Goal: Transaction & Acquisition: Purchase product/service

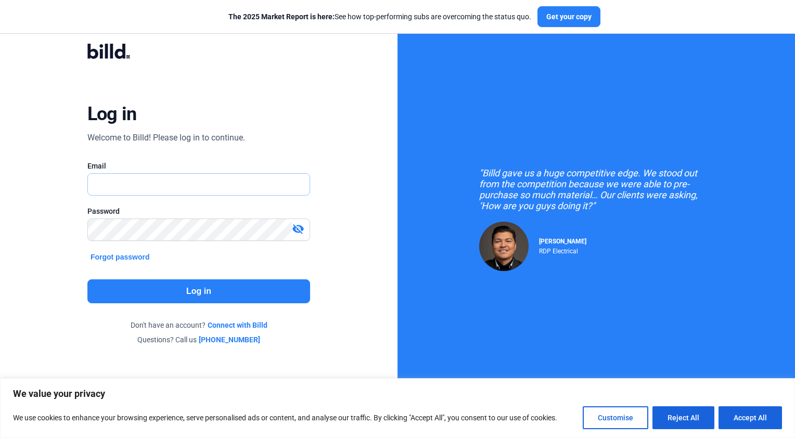
type input "[PERSON_NAME][EMAIL_ADDRESS][DOMAIN_NAME]"
click at [298, 230] on mat-icon "visibility_off" at bounding box center [298, 229] width 12 height 12
click at [248, 287] on button "Log in" at bounding box center [198, 292] width 223 height 24
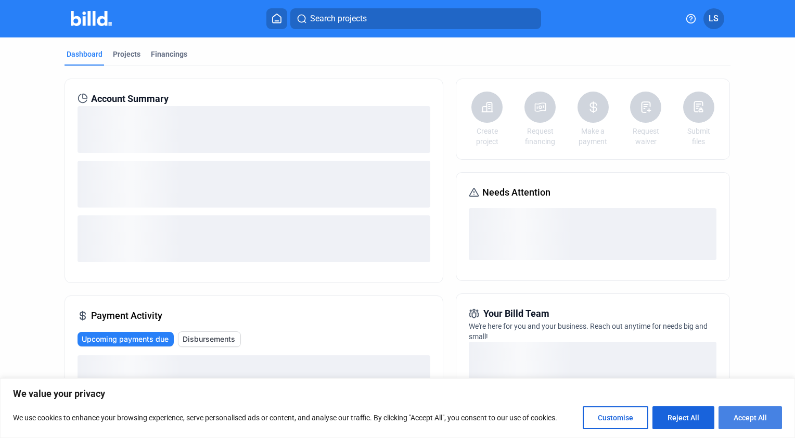
click at [739, 415] on button "Accept All" at bounding box center [751, 418] width 64 height 23
checkbox input "true"
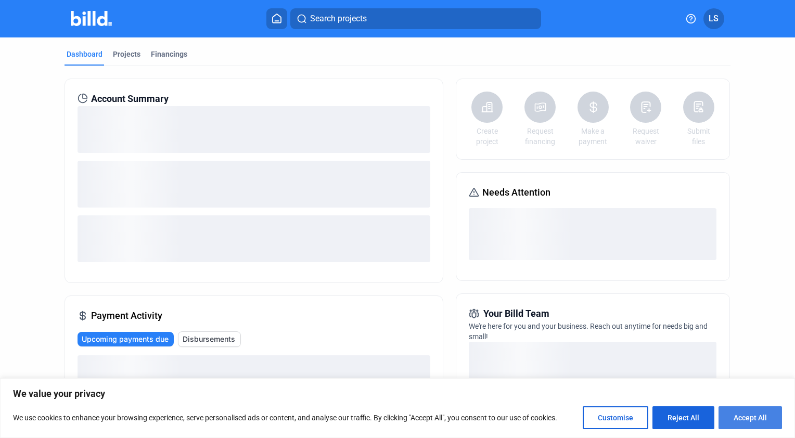
checkbox input "true"
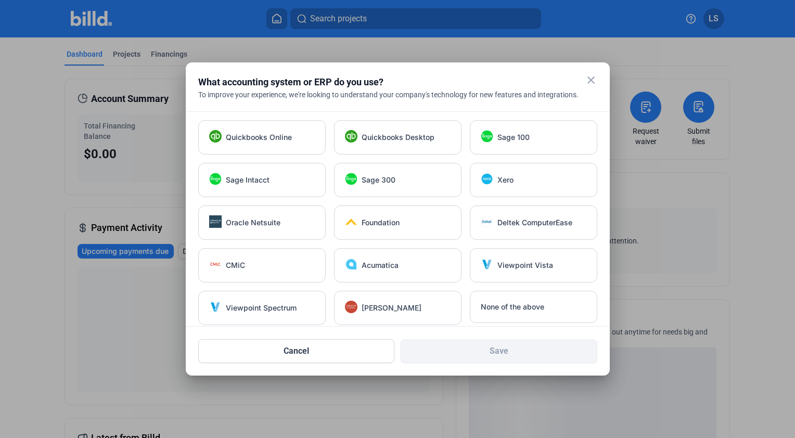
click at [589, 81] on mat-icon "close" at bounding box center [591, 80] width 12 height 12
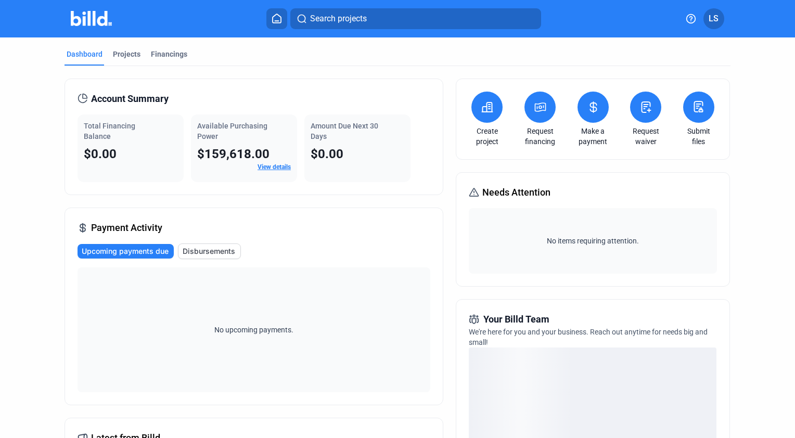
click at [481, 110] on icon at bounding box center [487, 107] width 13 height 12
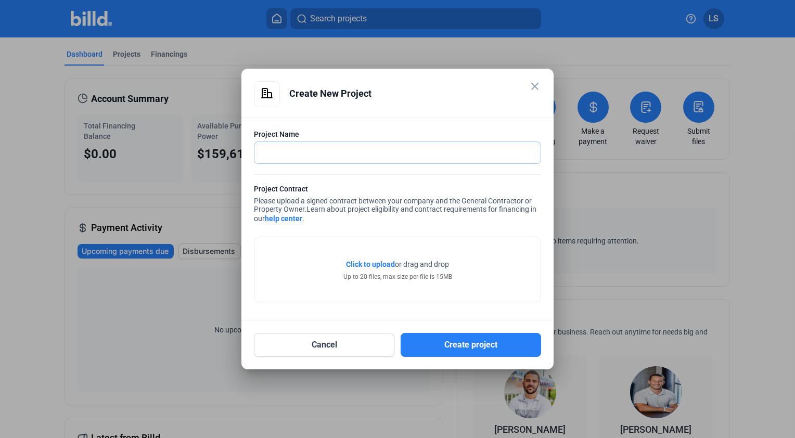
click at [356, 154] on input "text" at bounding box center [398, 152] width 286 height 21
type input "Charter [GEOGRAPHIC_DATA]"
click at [337, 253] on div "Click to upload Tap to upload or drag and drop Up to 20 files, max size per fil…" at bounding box center [398, 270] width 286 height 66
click at [382, 264] on span "Click to upload" at bounding box center [370, 264] width 49 height 8
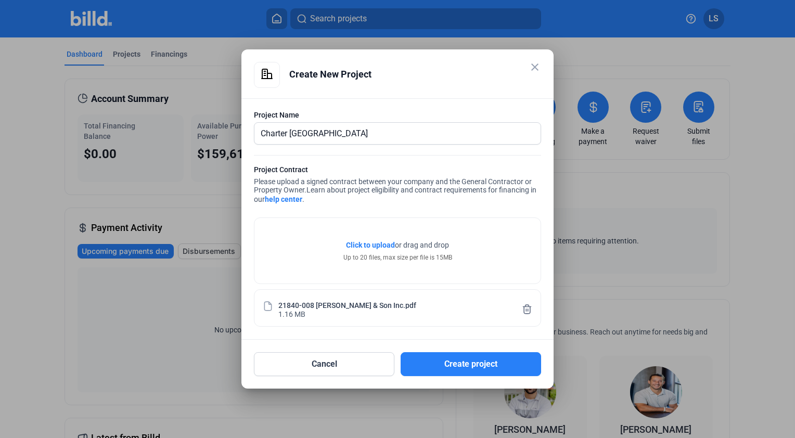
click at [316, 312] on div "21840-008 [PERSON_NAME] & Son Inc.pdf 1.16 MB" at bounding box center [397, 308] width 249 height 20
click at [144, 295] on div at bounding box center [397, 219] width 795 height 438
click at [432, 370] on button "Create project" at bounding box center [471, 364] width 141 height 24
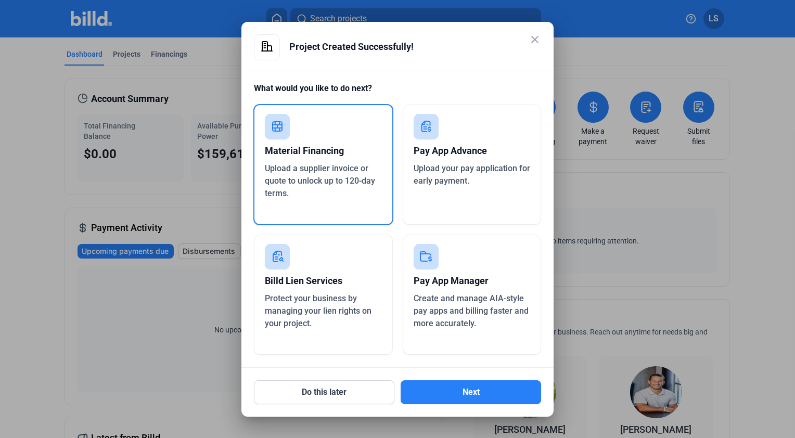
click at [335, 175] on div "Upload a supplier invoice or quote to unlock up to 120-day terms." at bounding box center [323, 180] width 117 height 37
click at [423, 391] on button "Next" at bounding box center [471, 393] width 141 height 24
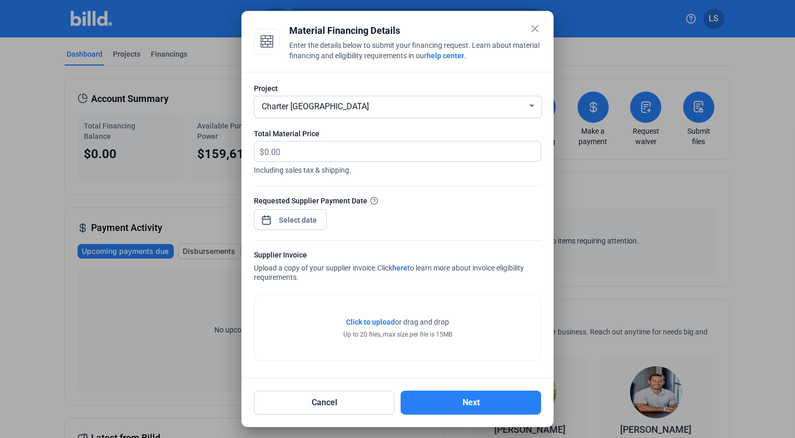
click at [362, 320] on span "Click to upload" at bounding box center [370, 322] width 49 height 8
click at [364, 155] on input "text" at bounding box center [402, 152] width 276 height 20
click at [341, 158] on input "text" at bounding box center [402, 152] width 276 height 20
type input "3,253.19"
click at [305, 221] on div "close Material Financing Details Enter the details below to submit your financi…" at bounding box center [397, 219] width 795 height 438
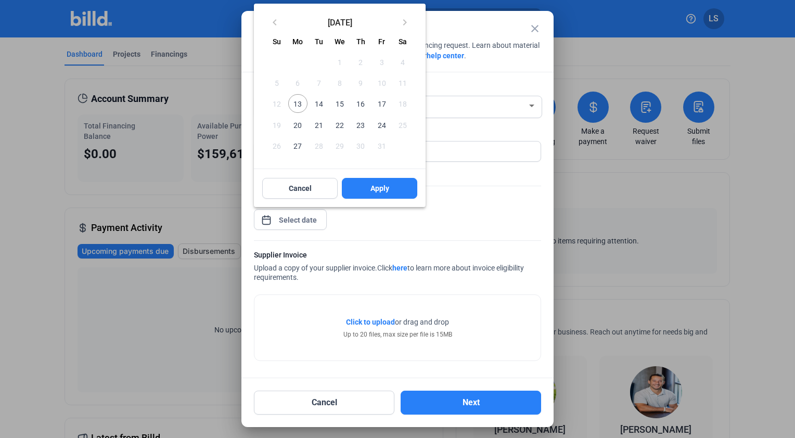
click at [402, 231] on div at bounding box center [397, 219] width 795 height 438
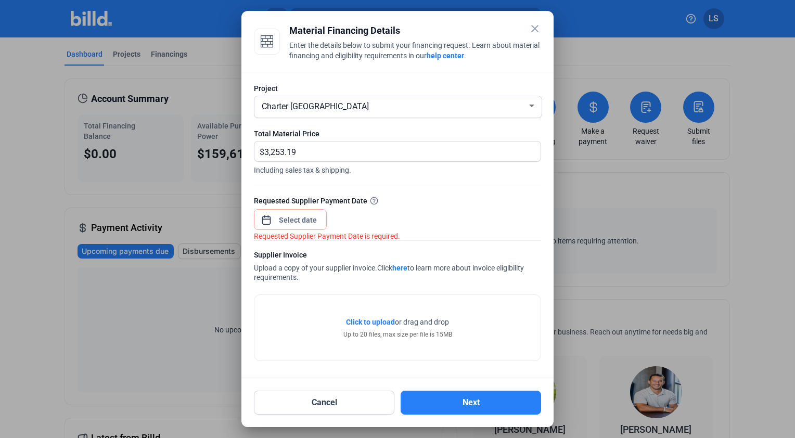
click at [372, 324] on span "Click to upload" at bounding box center [370, 322] width 49 height 8
click at [317, 219] on div "close Material Financing Details Enter the details below to submit your financi…" at bounding box center [397, 219] width 795 height 438
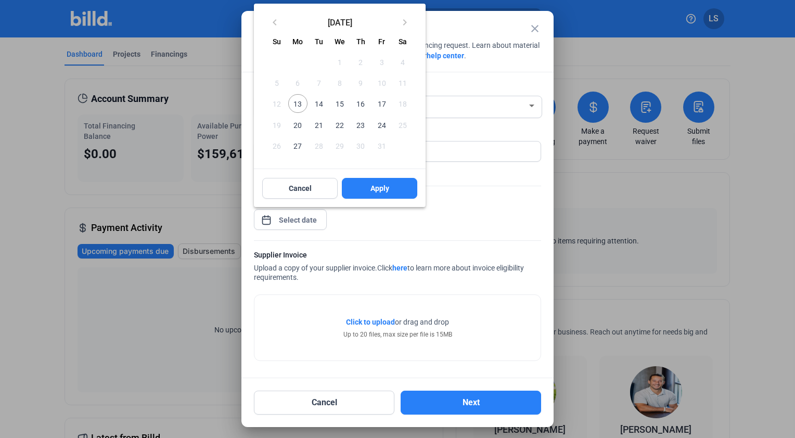
click at [301, 107] on span "13" at bounding box center [297, 103] width 19 height 19
click at [389, 186] on span "Apply" at bounding box center [380, 188] width 19 height 10
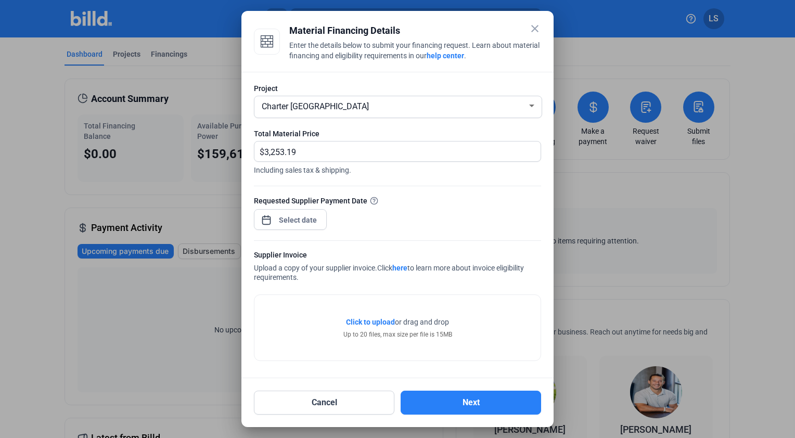
click at [370, 321] on span "Click to upload" at bounding box center [370, 322] width 49 height 8
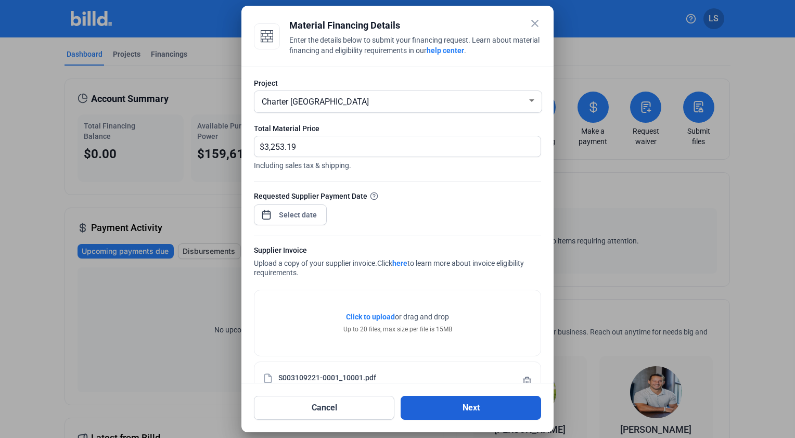
click at [486, 411] on button "Next" at bounding box center [471, 408] width 141 height 24
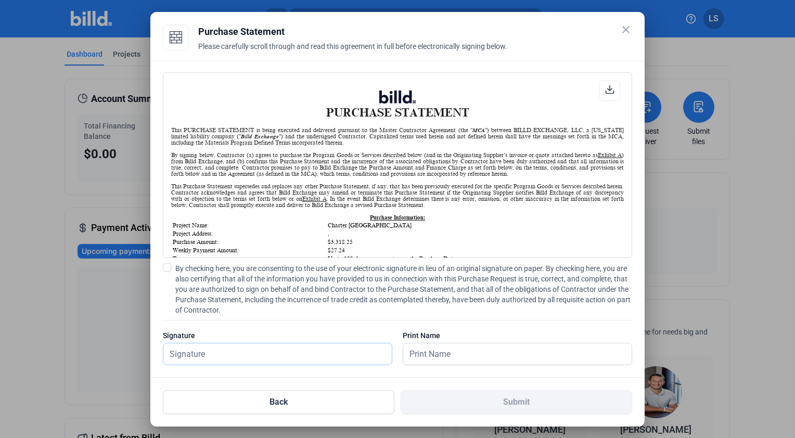
click at [351, 355] on input "text" at bounding box center [271, 354] width 217 height 21
click at [444, 355] on input "text" at bounding box center [517, 354] width 229 height 21
click at [321, 355] on input "text" at bounding box center [271, 354] width 217 height 21
click at [166, 268] on span at bounding box center [167, 267] width 8 height 8
click at [0, 0] on input "By checking here, you are consenting to the use of your electronic signature in…" at bounding box center [0, 0] width 0 height 0
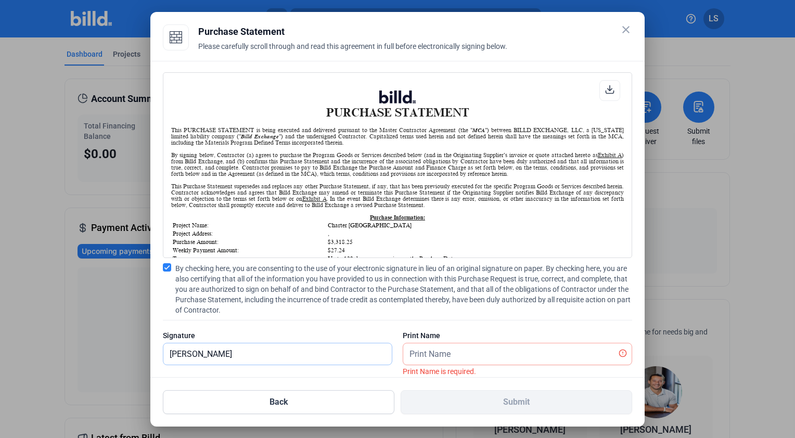
click at [261, 357] on input "[PERSON_NAME]" at bounding box center [277, 354] width 229 height 21
type input "[PERSON_NAME]"
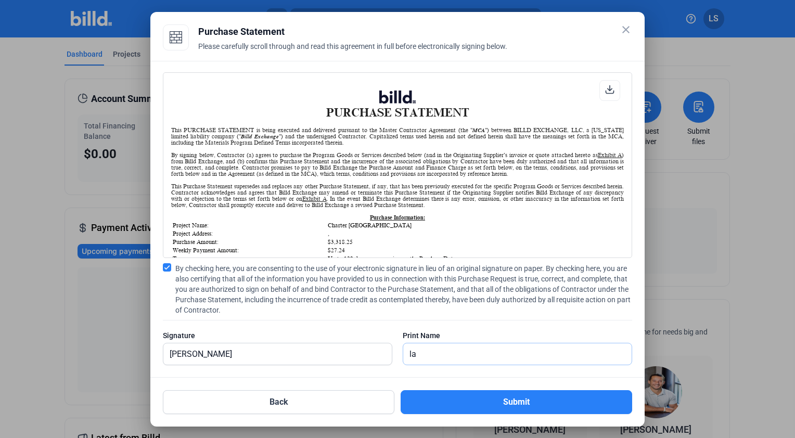
type input "l"
type input "K"
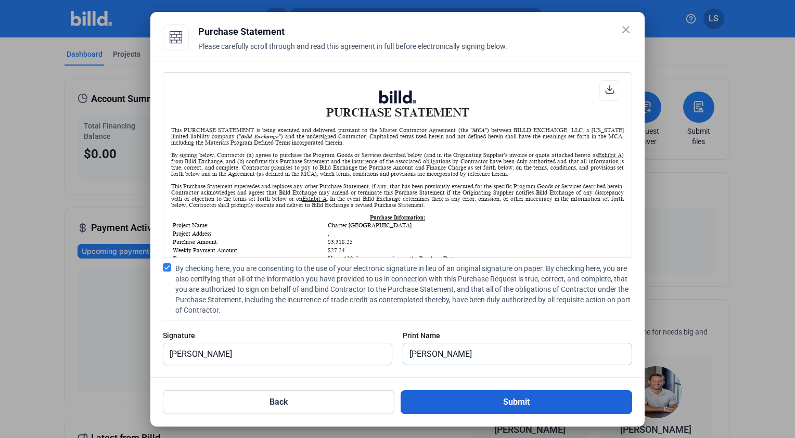
type input "[PERSON_NAME]"
click at [454, 397] on button "Submit" at bounding box center [517, 402] width 232 height 24
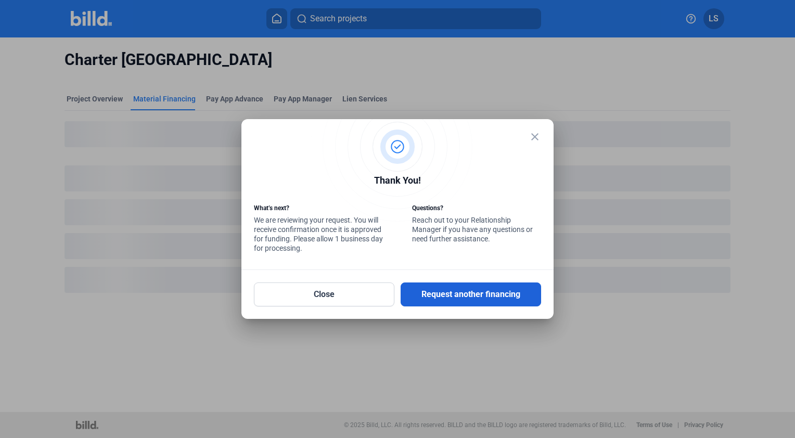
click at [421, 299] on button "Request another financing" at bounding box center [471, 295] width 141 height 24
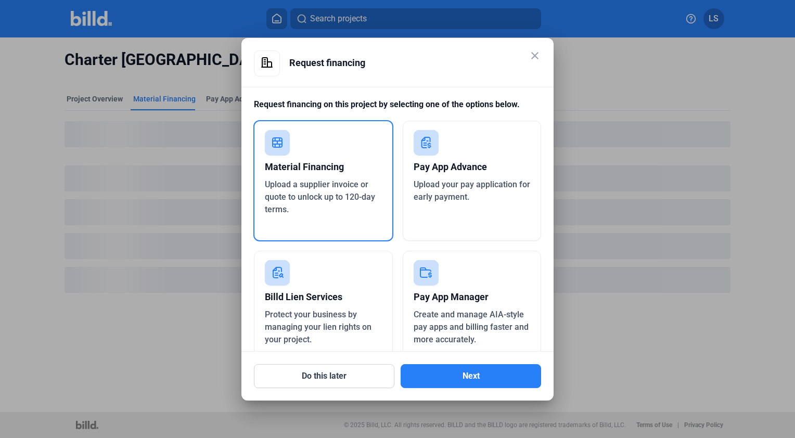
click at [300, 212] on div "Upload a supplier invoice or quote to unlock up to 120-day terms." at bounding box center [323, 197] width 117 height 37
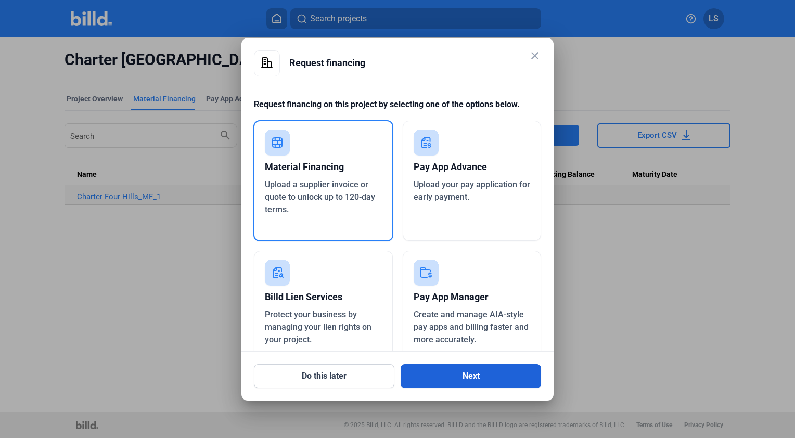
click at [451, 374] on button "Next" at bounding box center [471, 376] width 141 height 24
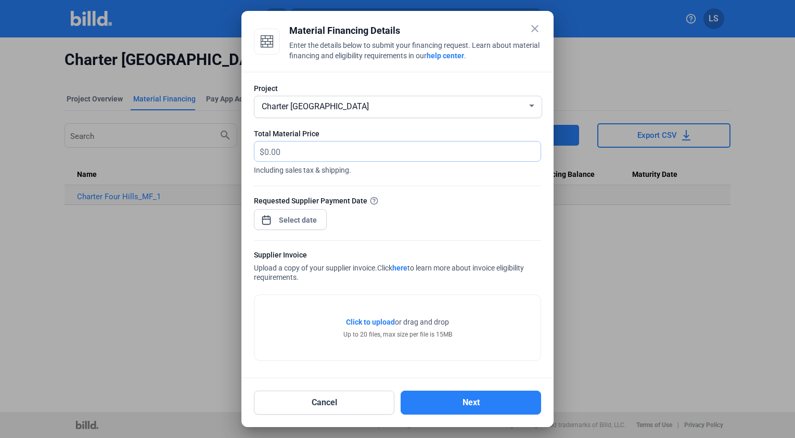
click at [371, 151] on input "text" at bounding box center [402, 152] width 276 height 20
type input "2,032.79"
click at [308, 219] on div "close Material Financing Details Enter the details below to submit your financi…" at bounding box center [397, 219] width 795 height 438
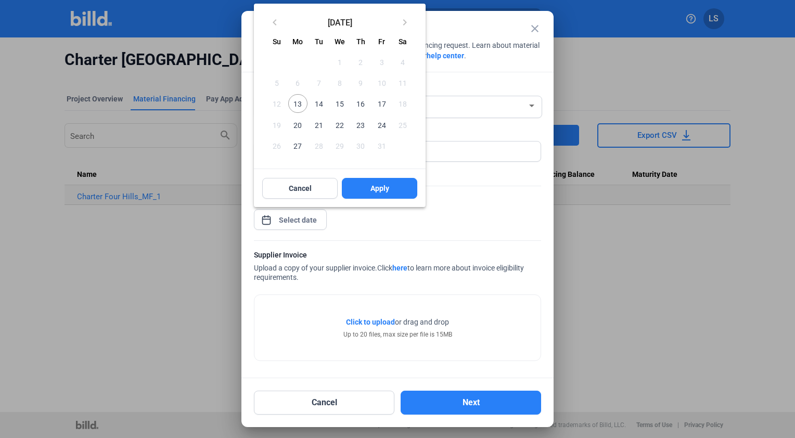
click at [298, 108] on span "13" at bounding box center [297, 103] width 19 height 19
click at [382, 320] on div at bounding box center [397, 219] width 795 height 438
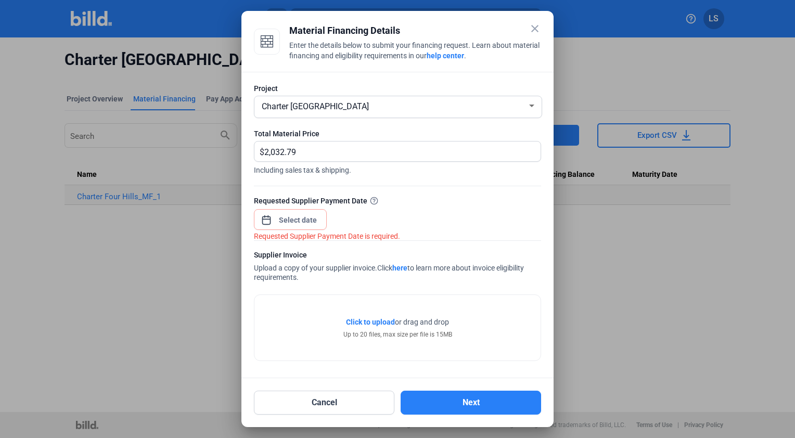
click at [382, 320] on span "Click to upload" at bounding box center [370, 322] width 49 height 8
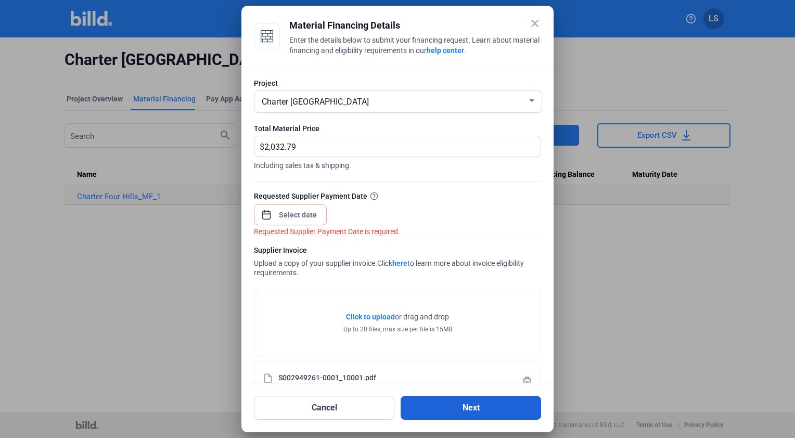
click at [454, 408] on button "Next" at bounding box center [471, 408] width 141 height 24
click at [300, 214] on div "close Material Financing Details Enter the details below to submit your financi…" at bounding box center [397, 219] width 795 height 438
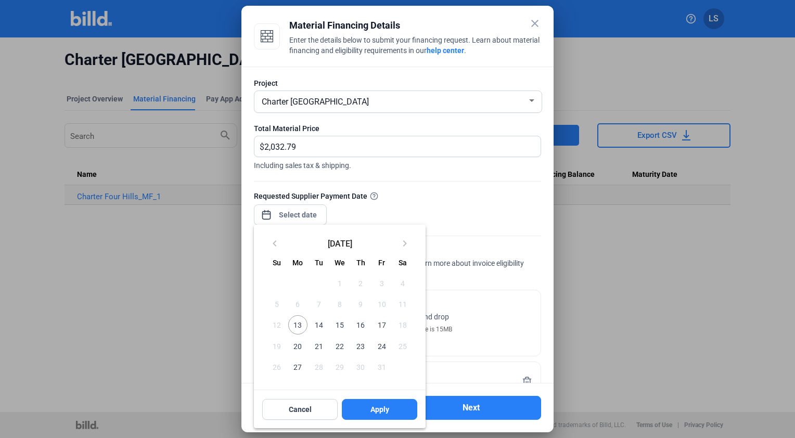
click at [297, 323] on span "13" at bounding box center [297, 324] width 19 height 19
click at [398, 407] on button "Apply" at bounding box center [379, 409] width 75 height 21
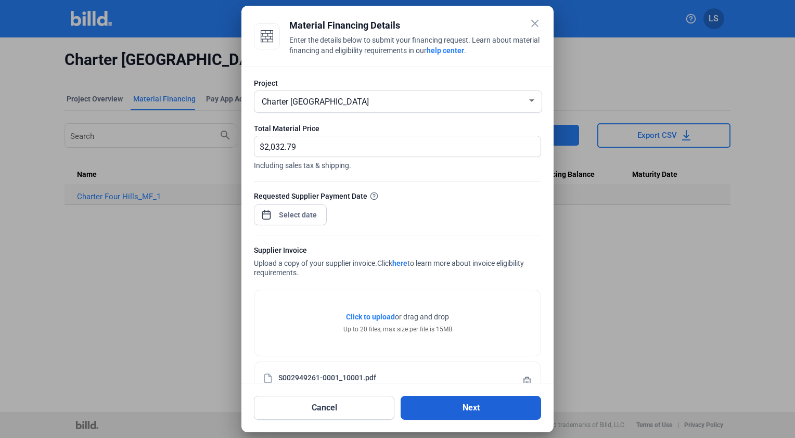
click at [467, 407] on button "Next" at bounding box center [471, 408] width 141 height 24
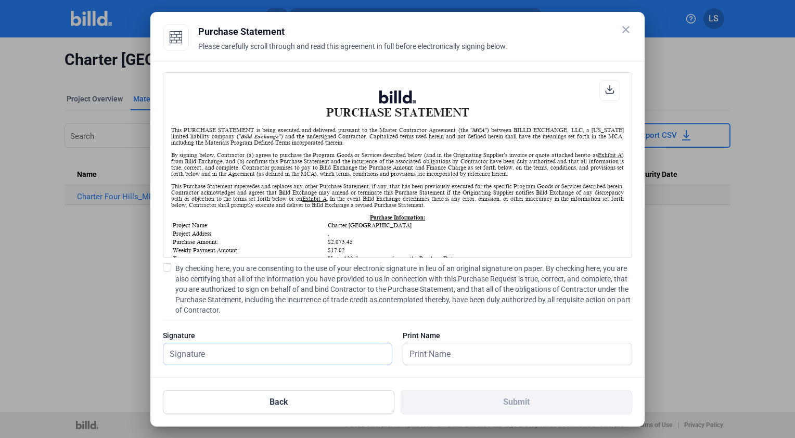
click at [302, 357] on input "text" at bounding box center [277, 354] width 229 height 21
type input "[PERSON_NAME]"
click at [169, 268] on span at bounding box center [167, 267] width 8 height 8
click at [0, 0] on input "By checking here, you are consenting to the use of your electronic signature in…" at bounding box center [0, 0] width 0 height 0
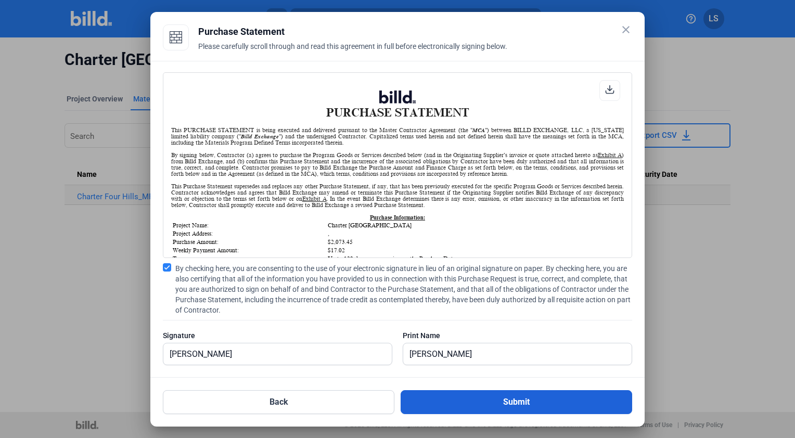
click at [461, 400] on button "Submit" at bounding box center [517, 402] width 232 height 24
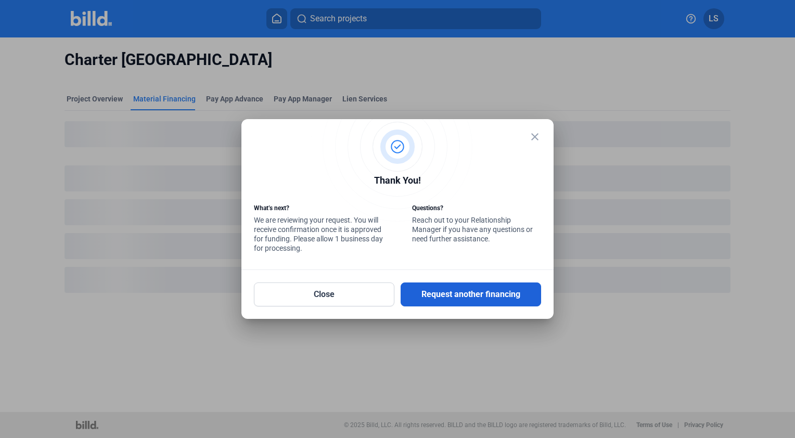
click at [465, 297] on button "Request another financing" at bounding box center [471, 295] width 141 height 24
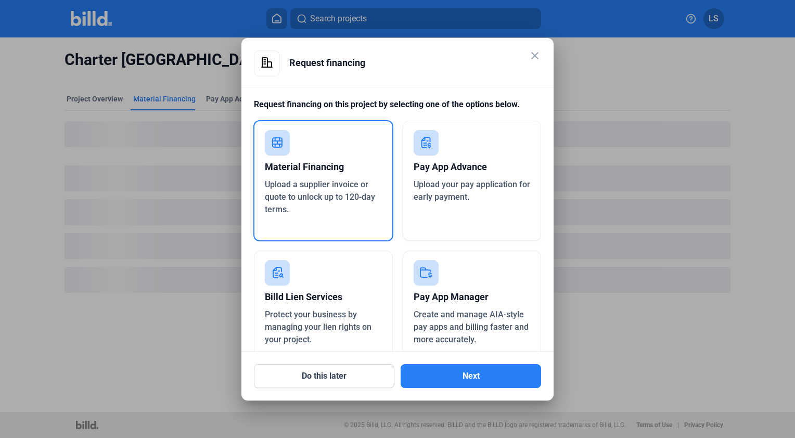
click at [312, 179] on div "Upload a supplier invoice or quote to unlock up to 120-day terms." at bounding box center [323, 197] width 117 height 37
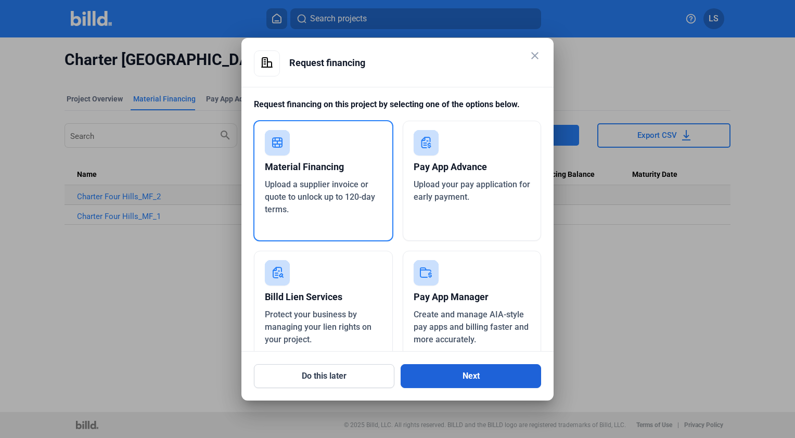
click at [466, 369] on button "Next" at bounding box center [471, 376] width 141 height 24
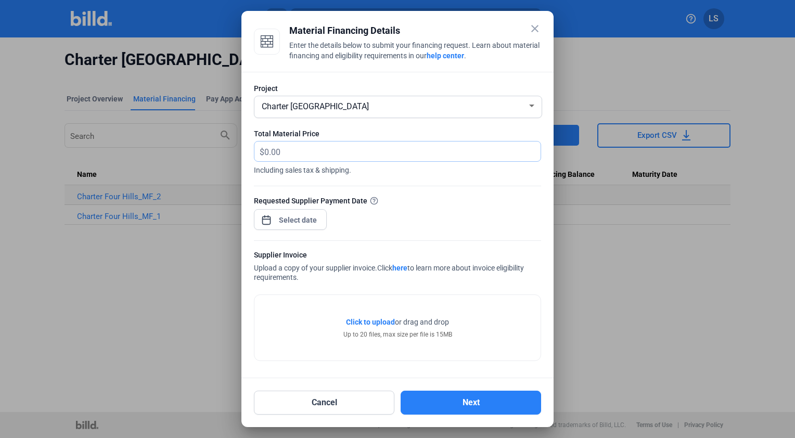
click at [348, 142] on input "text" at bounding box center [402, 152] width 276 height 20
type input "4,855.52"
click at [312, 220] on div "close Material Financing Details Enter the details below to submit your financi…" at bounding box center [397, 219] width 795 height 438
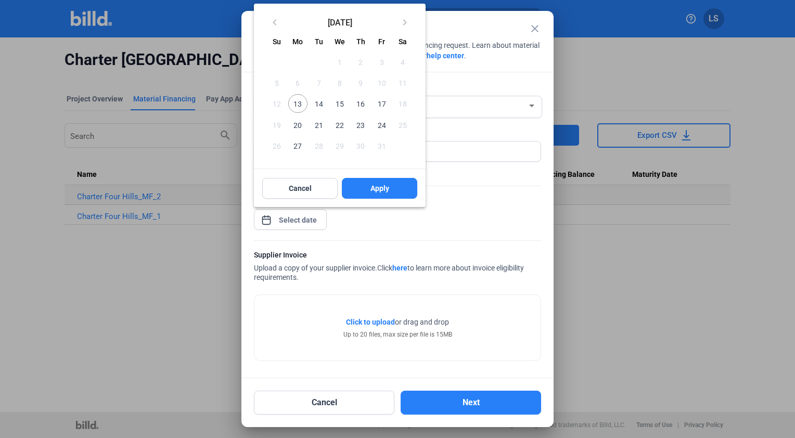
click at [296, 105] on span "13" at bounding box center [297, 103] width 19 height 19
click at [363, 186] on button "Apply" at bounding box center [379, 188] width 75 height 21
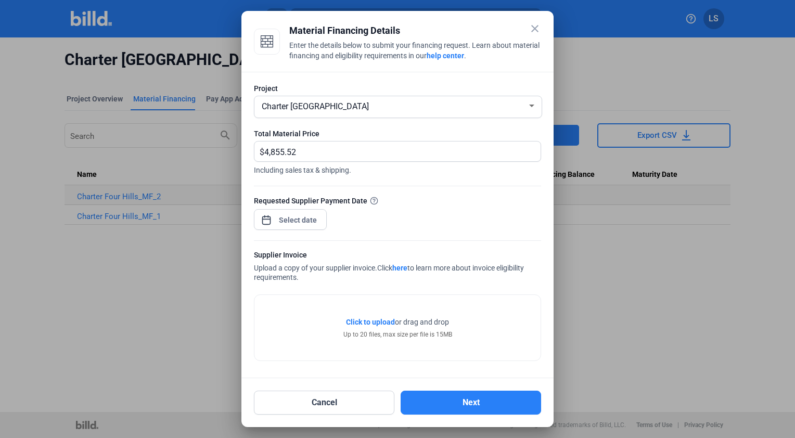
click at [362, 324] on span "Click to upload" at bounding box center [370, 322] width 49 height 8
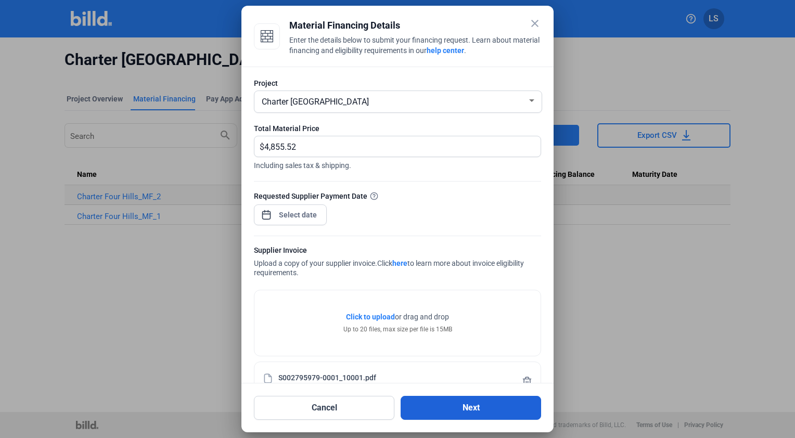
click at [433, 408] on button "Next" at bounding box center [471, 408] width 141 height 24
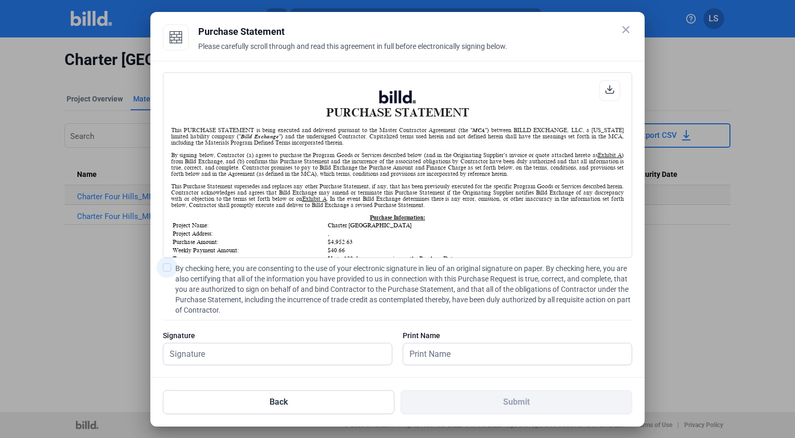
click at [167, 270] on span at bounding box center [167, 267] width 8 height 8
click at [0, 0] on input "By checking here, you are consenting to the use of your electronic signature in…" at bounding box center [0, 0] width 0 height 0
click at [217, 356] on input "text" at bounding box center [271, 354] width 217 height 21
type input "[PERSON_NAME]"
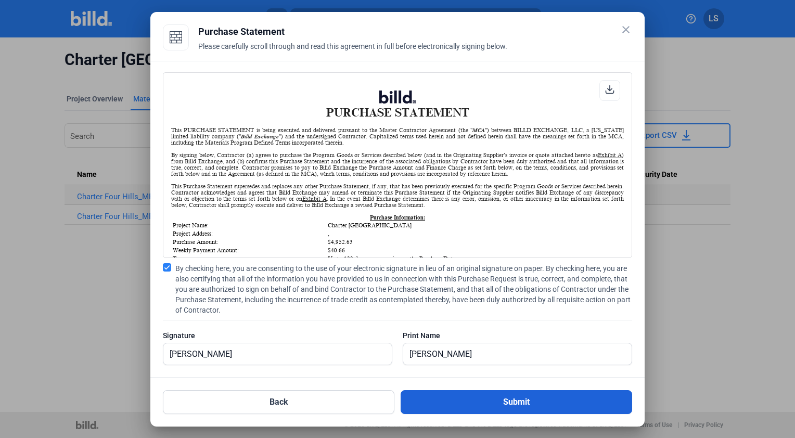
click at [474, 400] on button "Submit" at bounding box center [517, 402] width 232 height 24
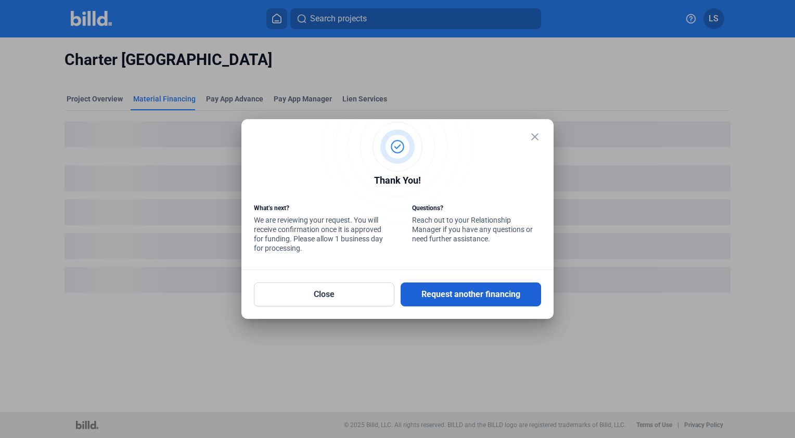
click at [483, 296] on button "Request another financing" at bounding box center [471, 295] width 141 height 24
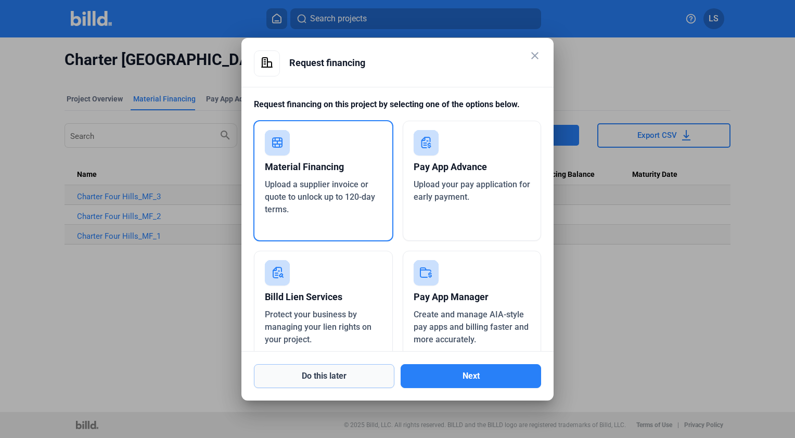
click at [308, 383] on button "Do this later" at bounding box center [324, 376] width 141 height 24
